Goal: Obtain resource: Obtain resource

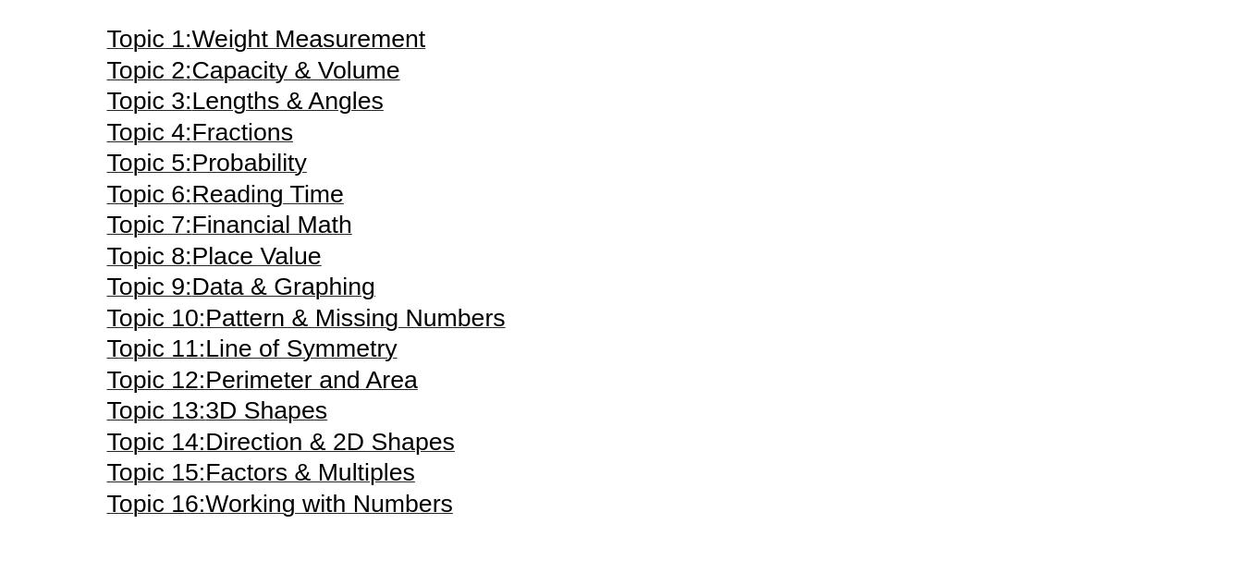
scroll to position [3869, 0]
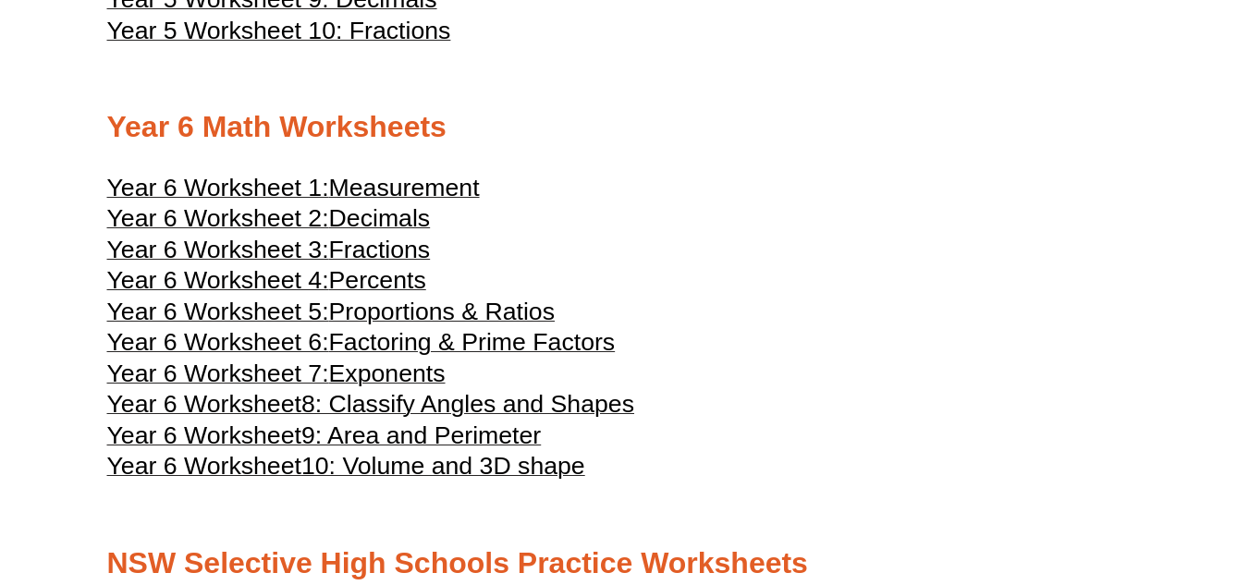
scroll to position [3087, 0]
click at [375, 431] on span "9: Area and Perimeter" at bounding box center [420, 437] width 239 height 28
click at [706, 322] on h3 "Year 6 Worksheet 5: Proportions & Ratios" at bounding box center [625, 315] width 1036 height 22
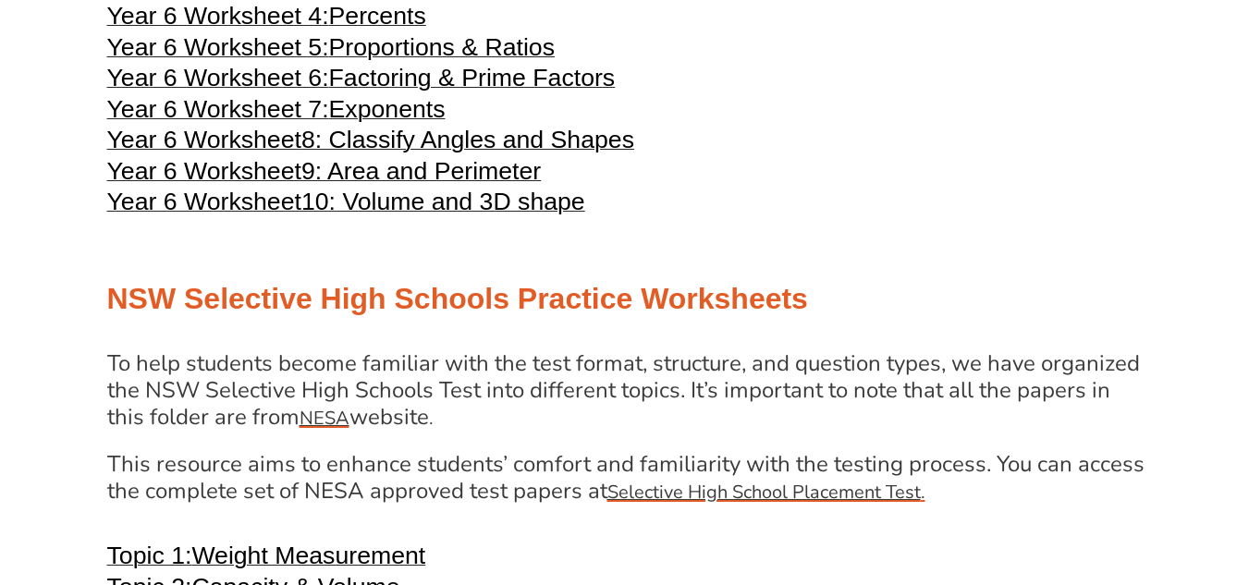
scroll to position [3360, 0]
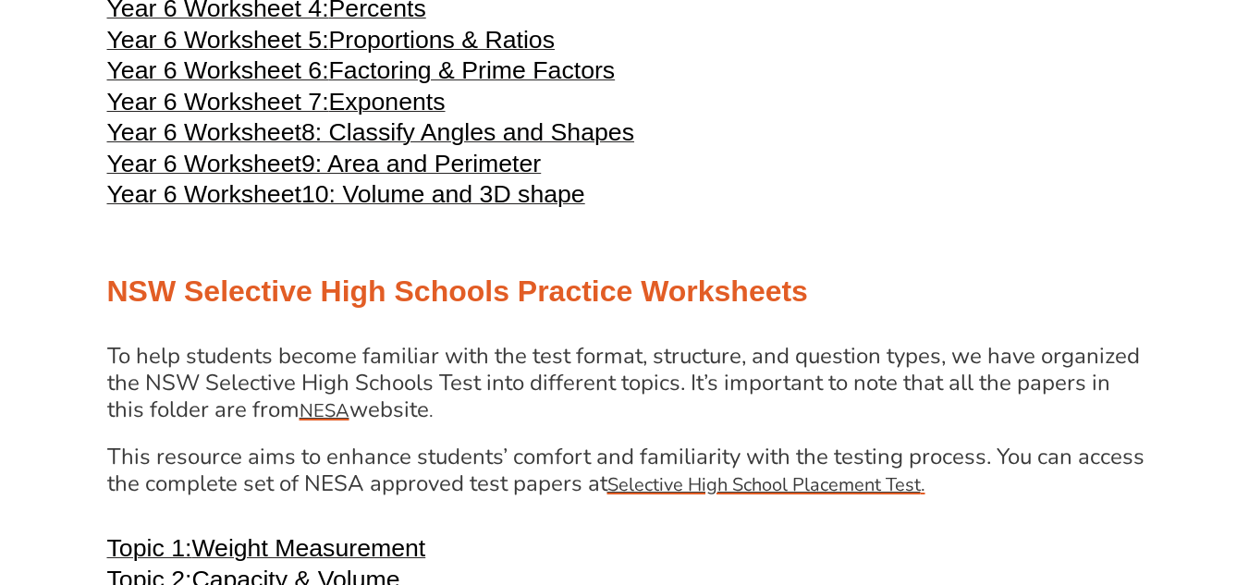
click at [502, 199] on span "10: Volume and 3D shape" at bounding box center [443, 194] width 284 height 28
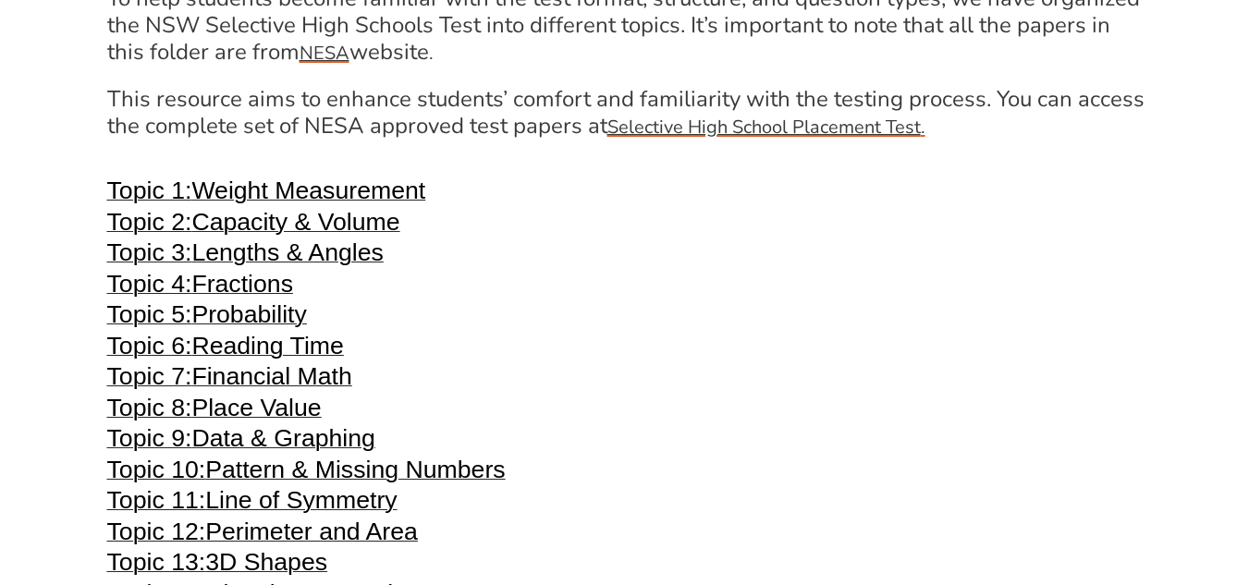
scroll to position [3725, 0]
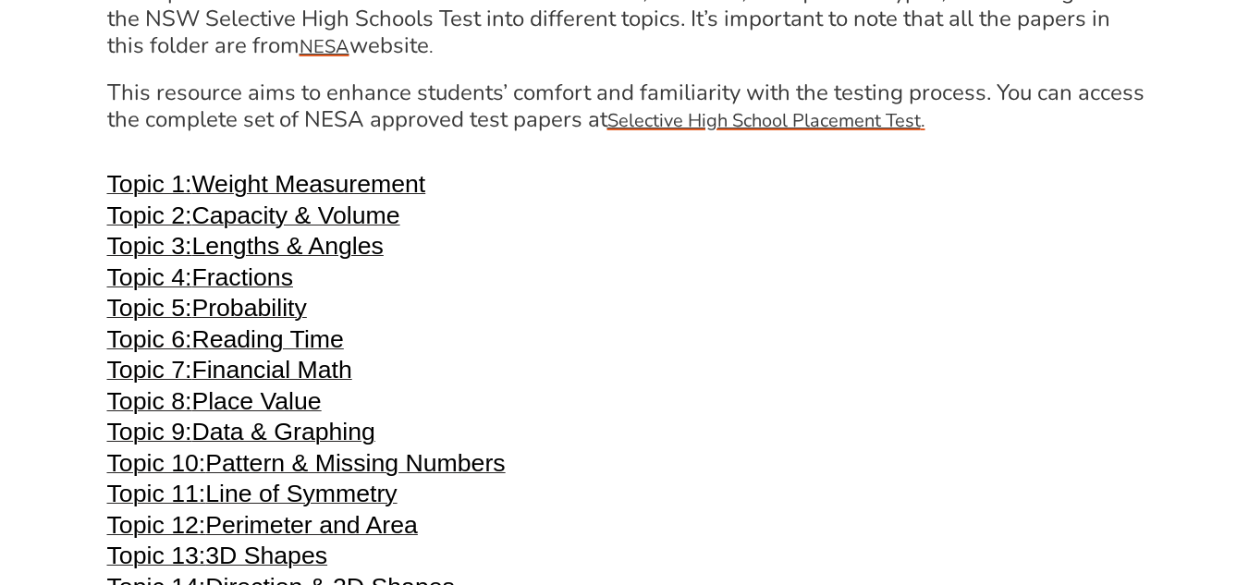
click at [376, 209] on span "Capacity & Volume" at bounding box center [295, 216] width 208 height 28
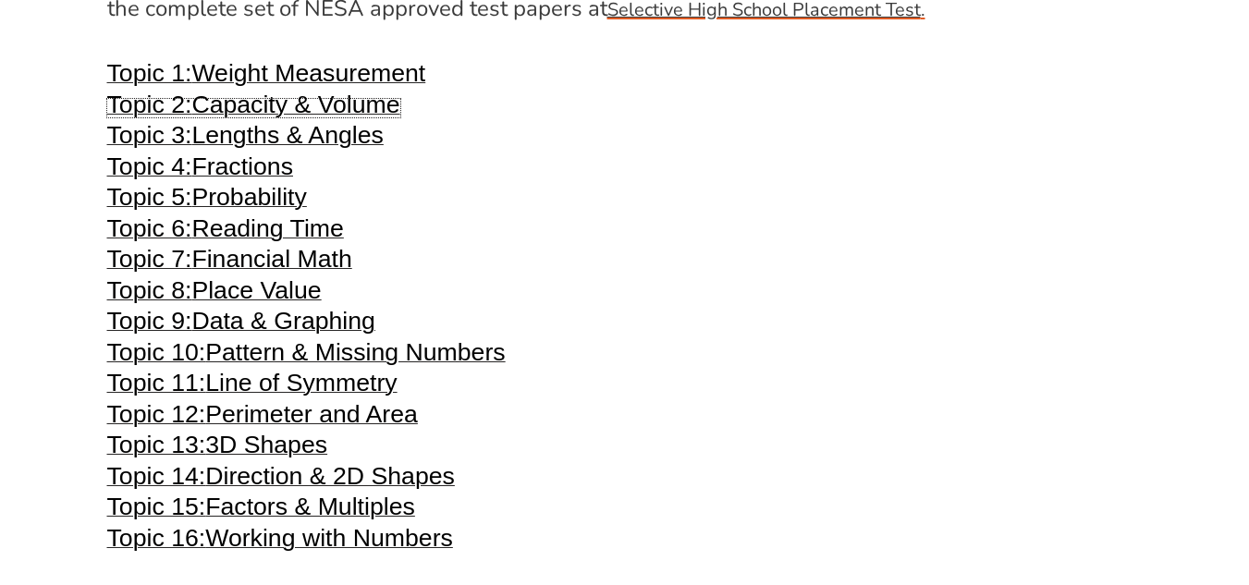
scroll to position [3836, 0]
click at [656, 296] on h3 "Topic 8: Place Value" at bounding box center [625, 292] width 1036 height 22
click at [290, 188] on span "Probability" at bounding box center [248, 196] width 115 height 28
click at [603, 302] on h3 "Topic 8: Place Value" at bounding box center [625, 292] width 1036 height 22
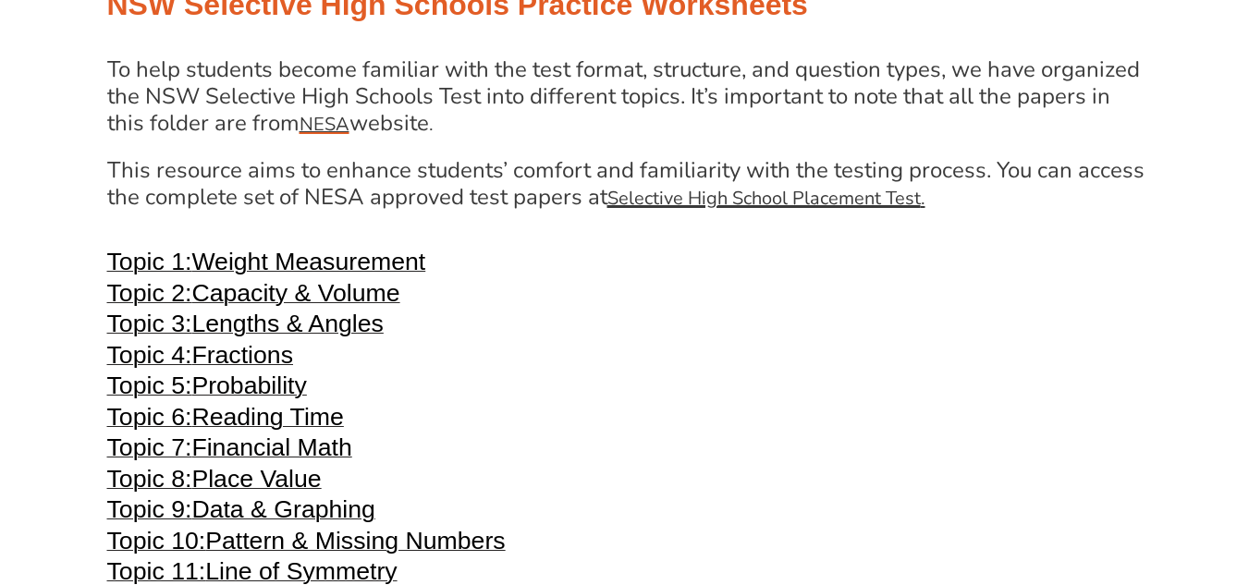
scroll to position [3646, 0]
